Goal: Transaction & Acquisition: Register for event/course

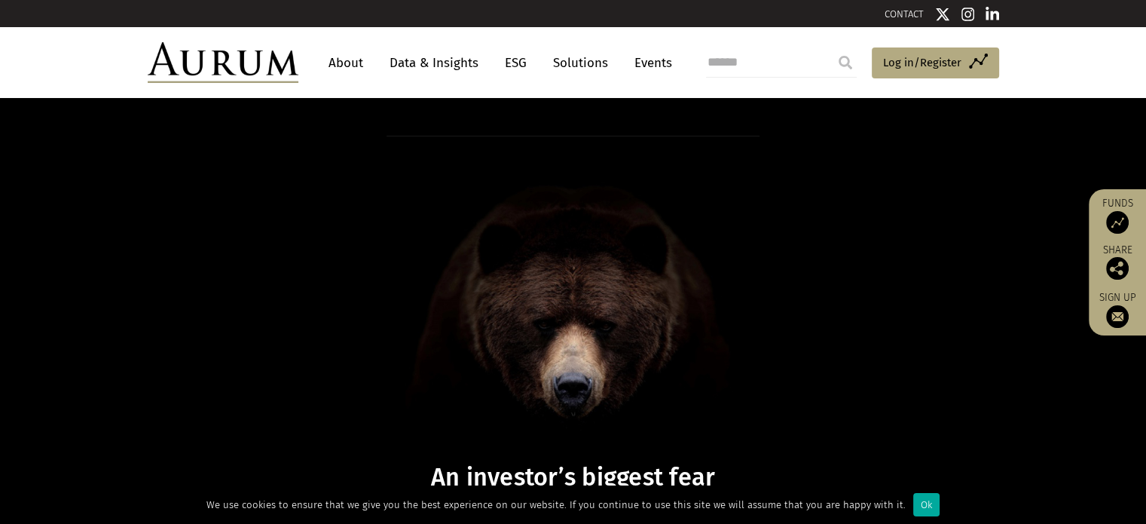
click at [459, 63] on link "Data & Insights" at bounding box center [434, 63] width 104 height 28
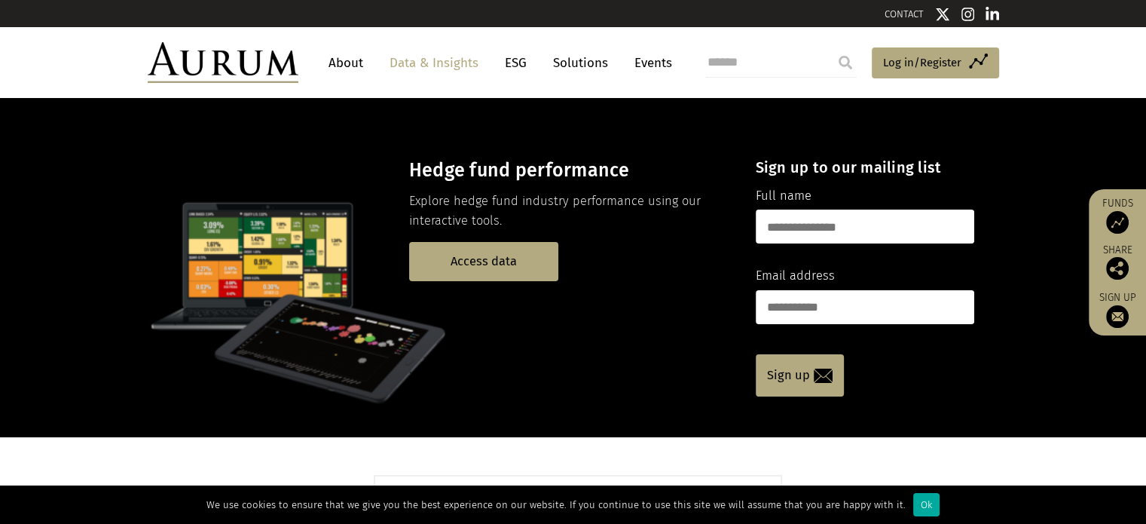
click at [356, 66] on link "About" at bounding box center [346, 63] width 50 height 28
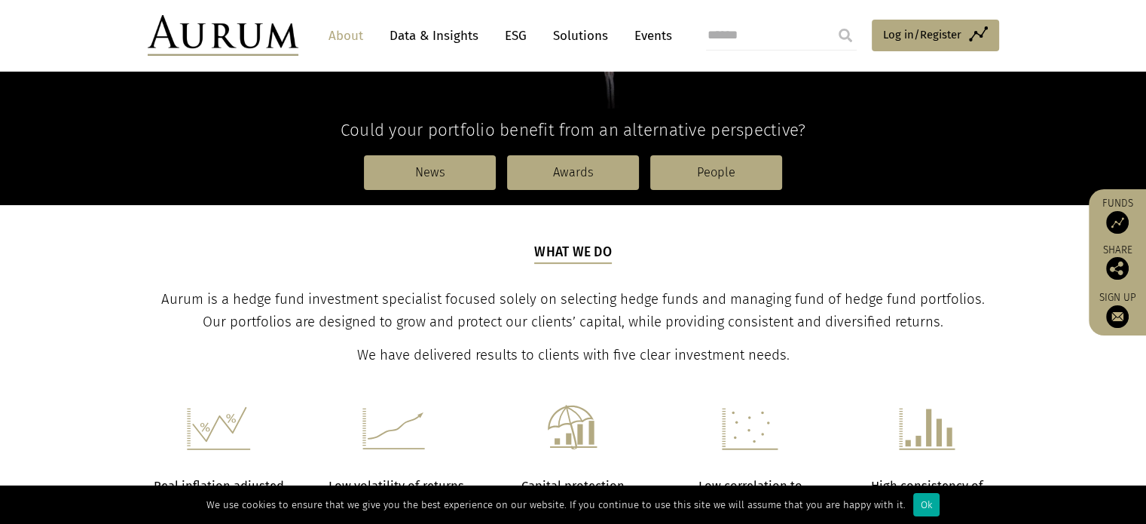
scroll to position [377, 0]
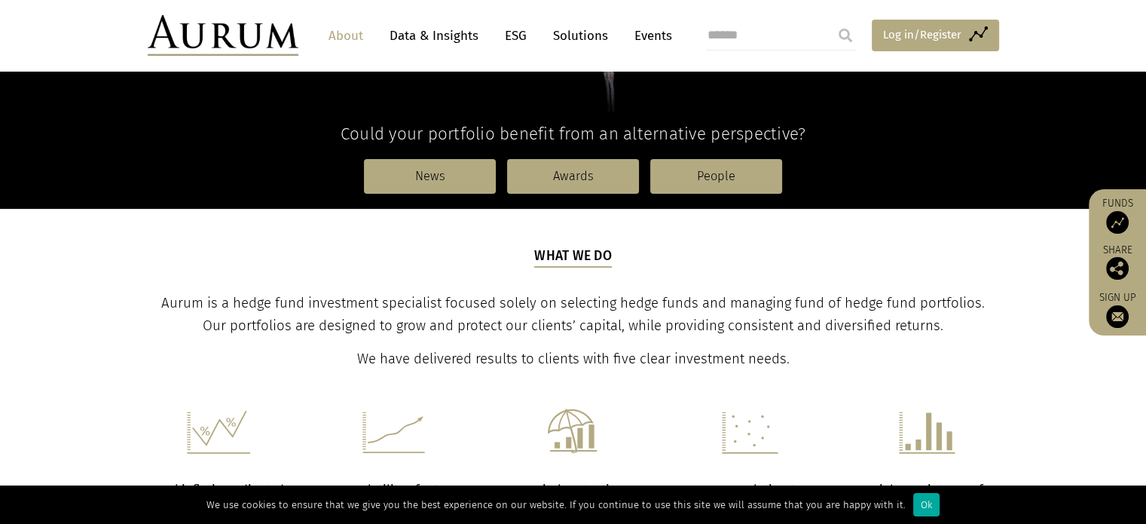
click at [926, 32] on span "Log in/Register" at bounding box center [922, 35] width 78 height 18
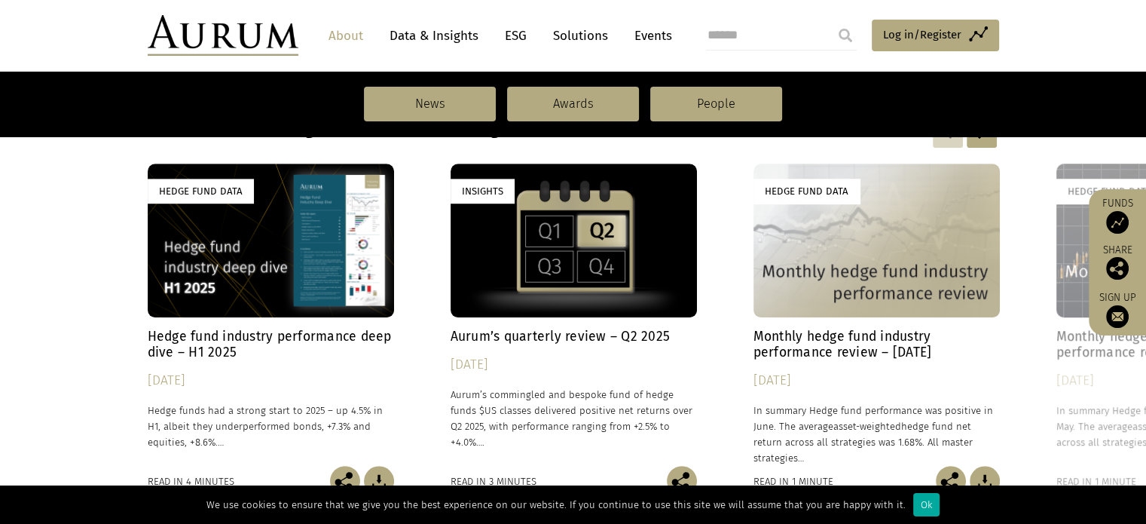
scroll to position [1044, 0]
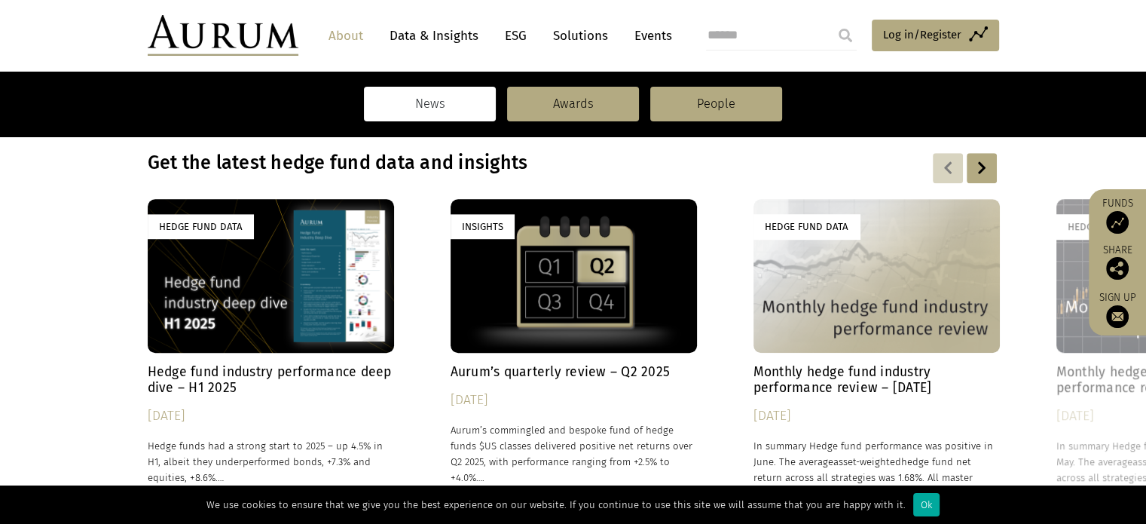
click at [440, 102] on link "News" at bounding box center [430, 104] width 132 height 35
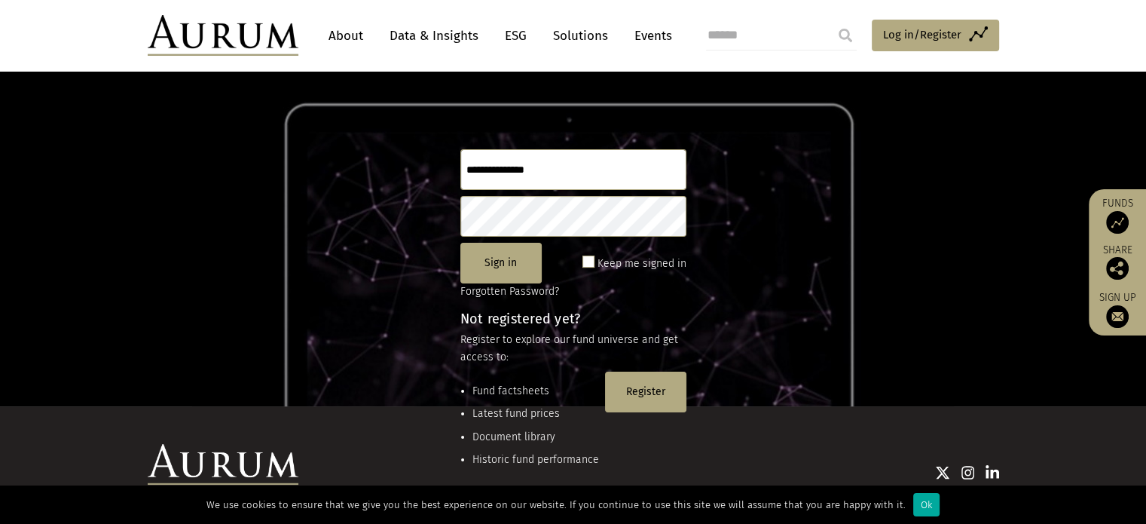
scroll to position [151, 0]
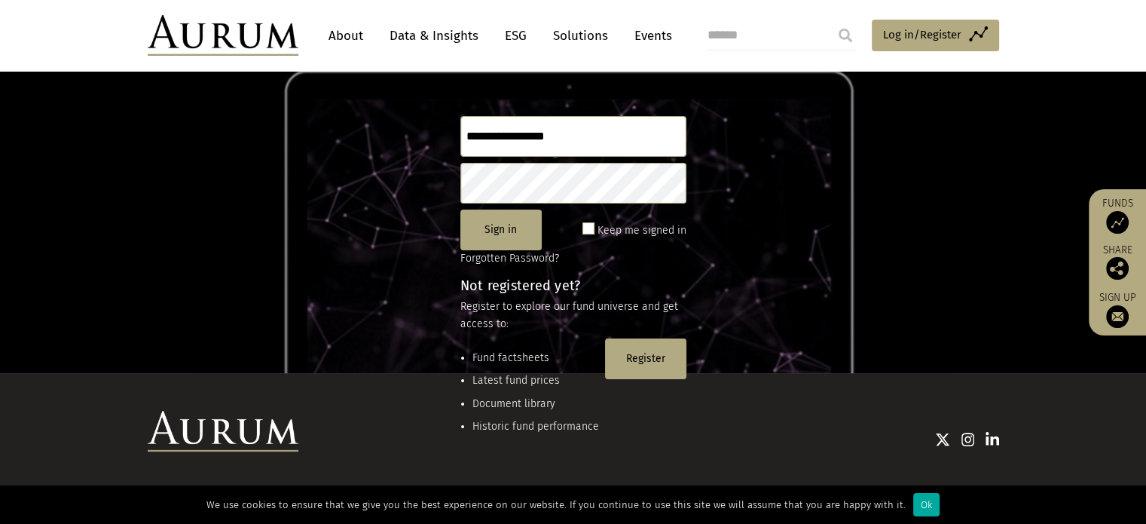
type input "**********"
click at [637, 356] on button "Register" at bounding box center [645, 358] width 81 height 41
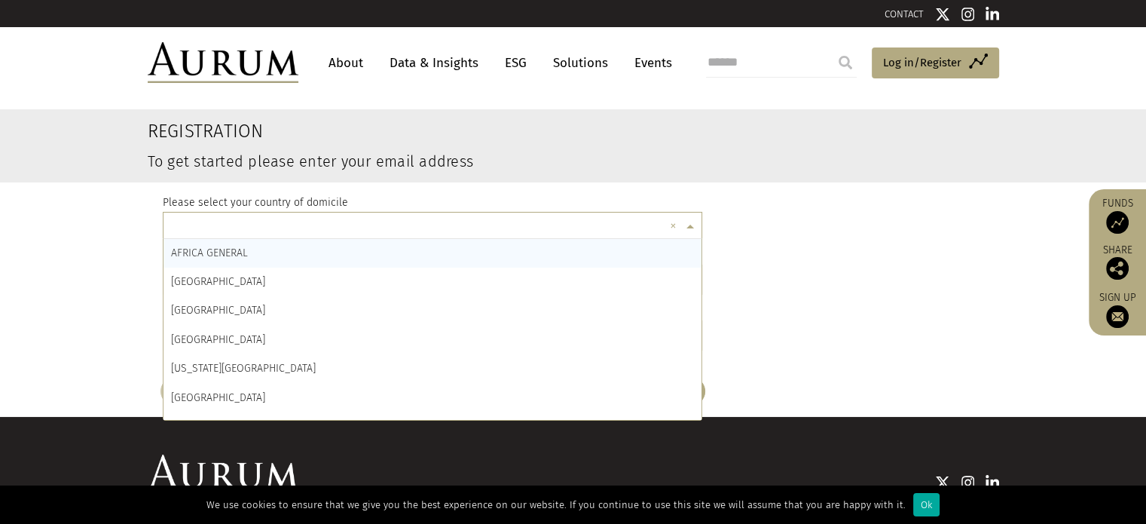
click at [690, 223] on span at bounding box center [691, 226] width 19 height 17
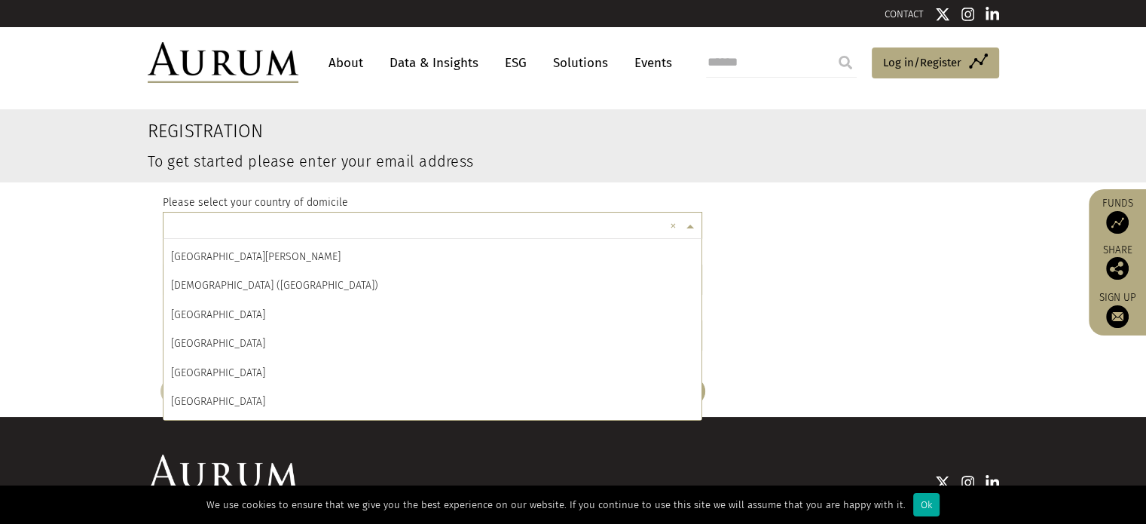
scroll to position [2862, 0]
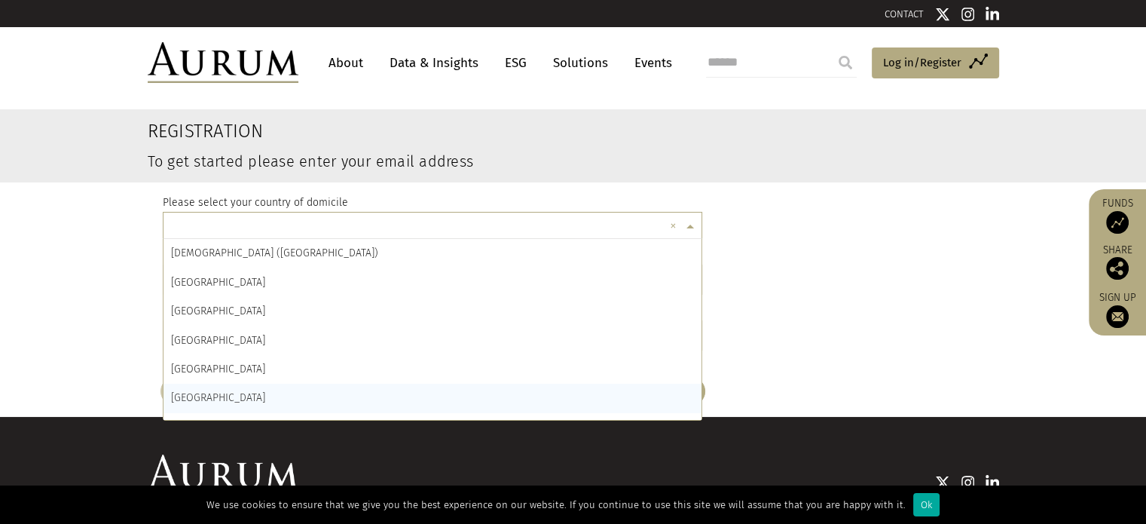
click at [189, 399] on span "INDIA" at bounding box center [218, 397] width 94 height 13
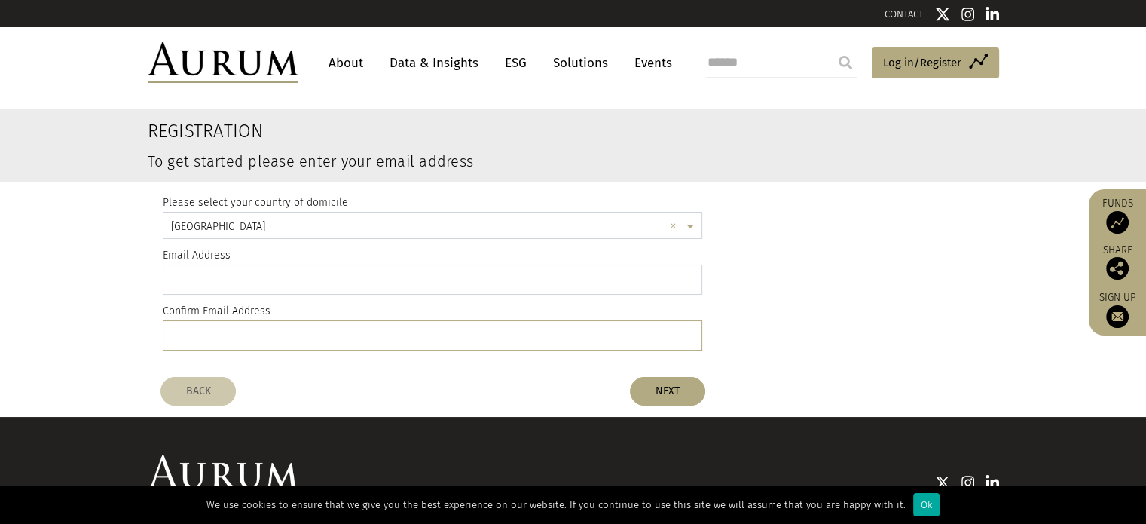
click at [218, 282] on input "email" at bounding box center [433, 279] width 540 height 30
type input "**********"
drag, startPoint x: 184, startPoint y: 334, endPoint x: 193, endPoint y: 334, distance: 9.0
click at [185, 334] on input "email" at bounding box center [433, 335] width 540 height 30
type input "**********"
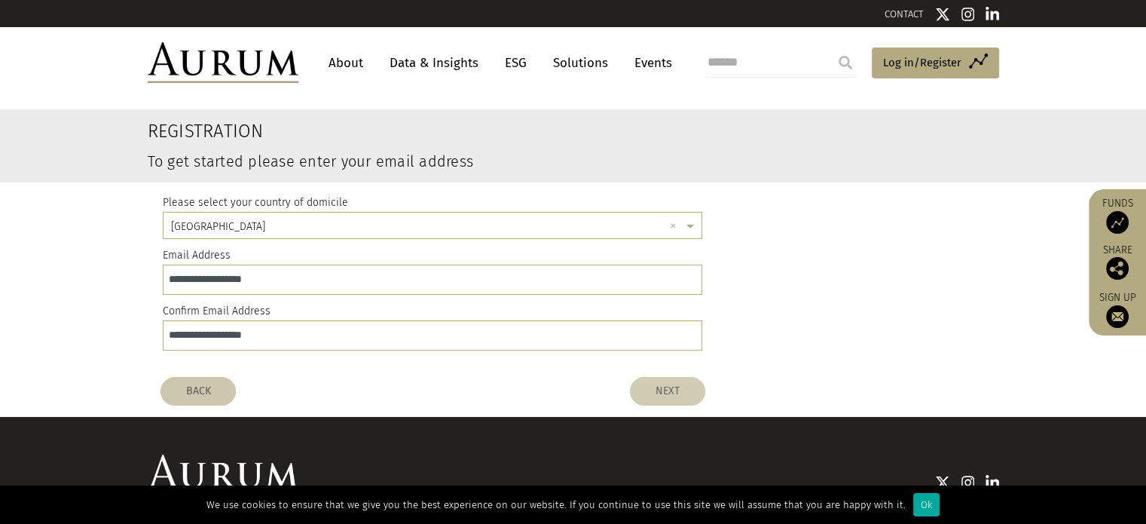
click at [673, 390] on button "NEXT" at bounding box center [667, 391] width 75 height 29
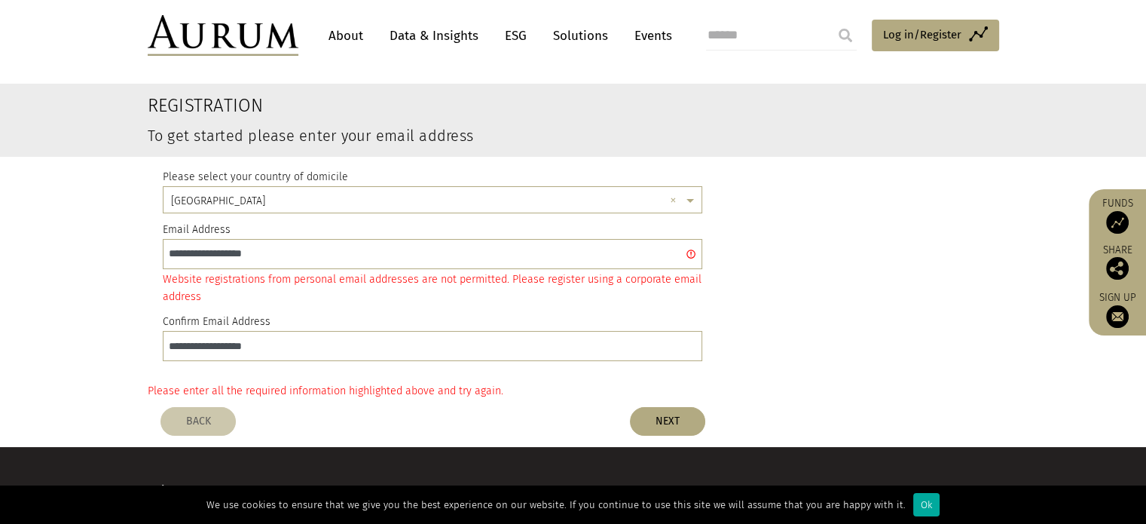
scroll to position [0, 0]
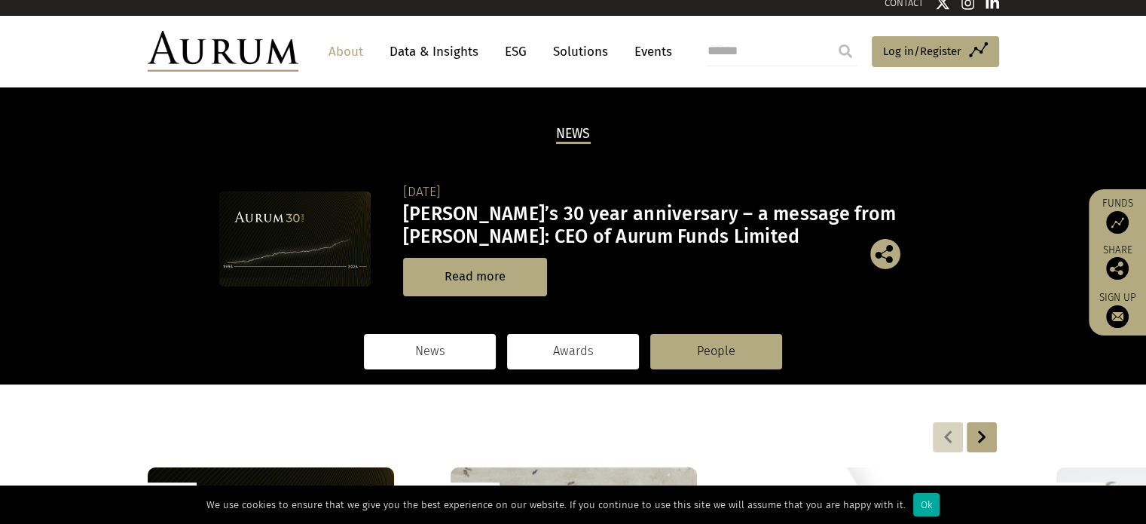
scroll to position [226, 0]
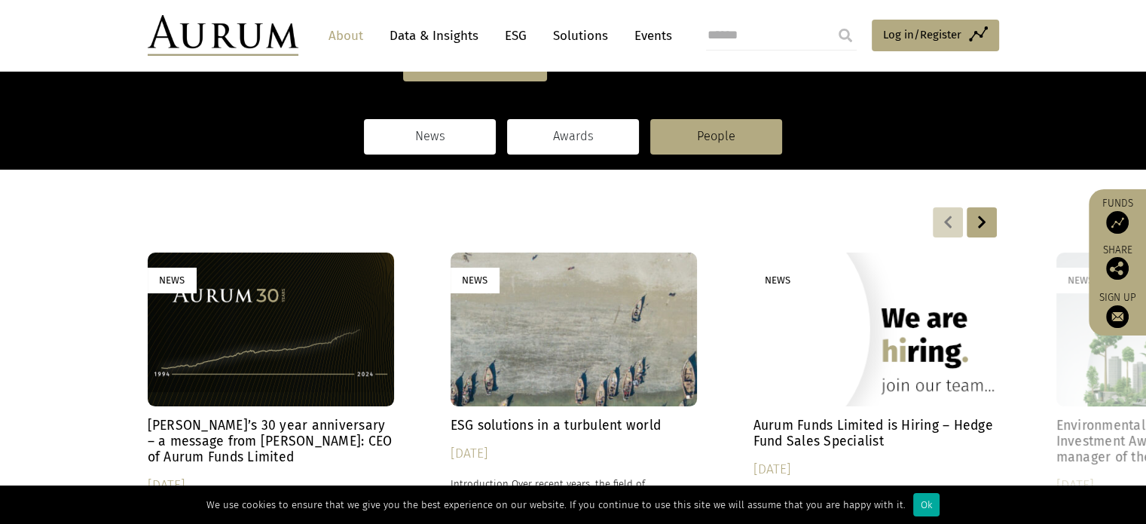
click at [584, 132] on link "Awards" at bounding box center [573, 136] width 132 height 35
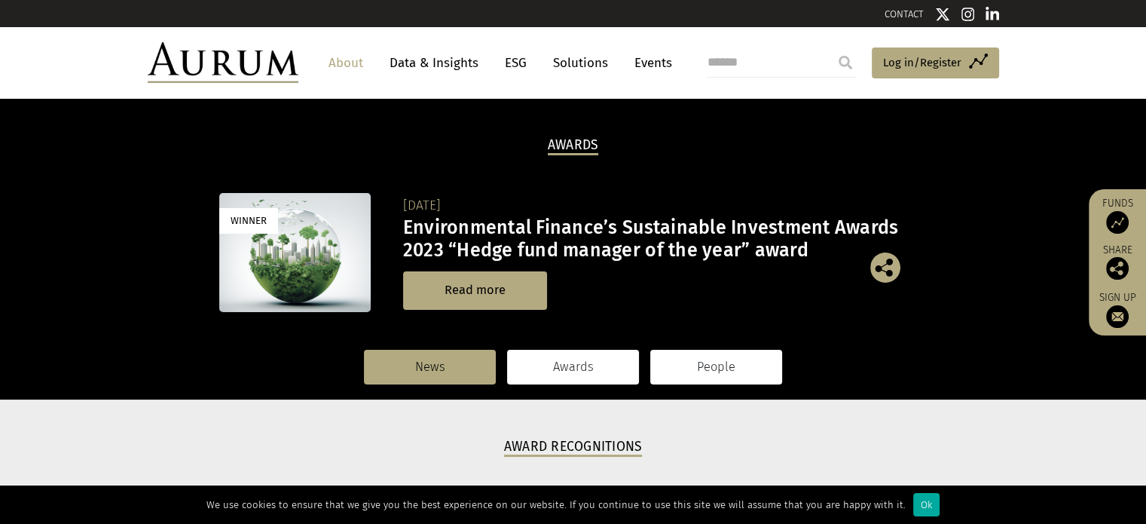
click at [714, 365] on link "People" at bounding box center [716, 367] width 132 height 35
